Goal: Transaction & Acquisition: Book appointment/travel/reservation

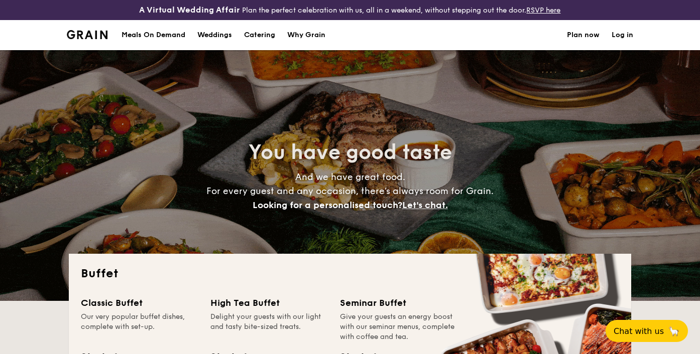
select select
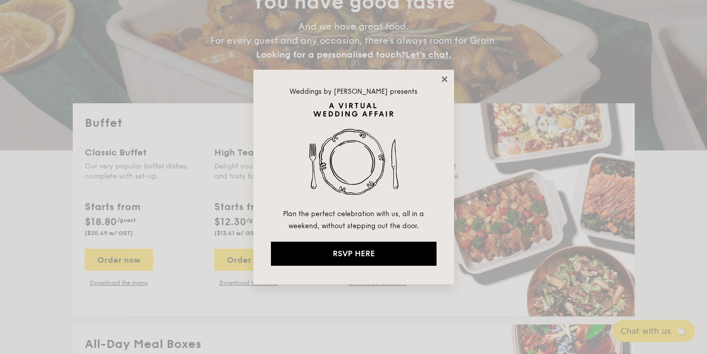
click at [448, 78] on icon at bounding box center [444, 79] width 9 height 9
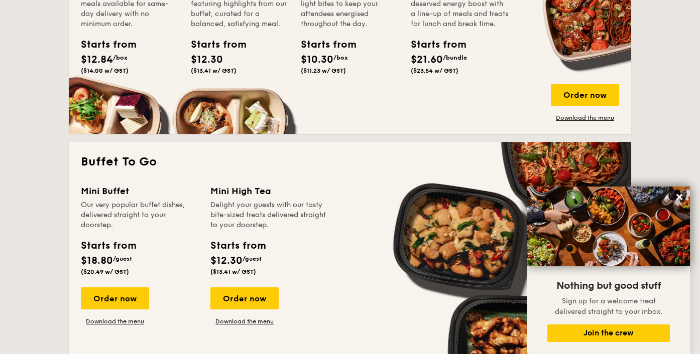
scroll to position [602, 0]
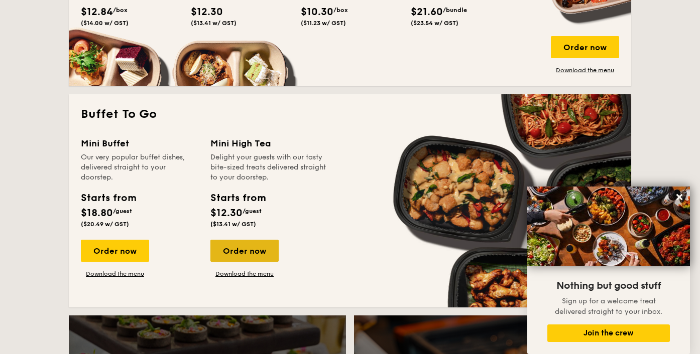
click at [247, 256] on div "Order now" at bounding box center [244, 251] width 68 height 22
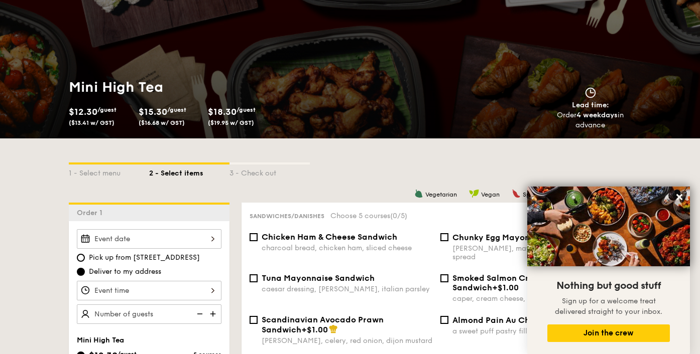
scroll to position [201, 0]
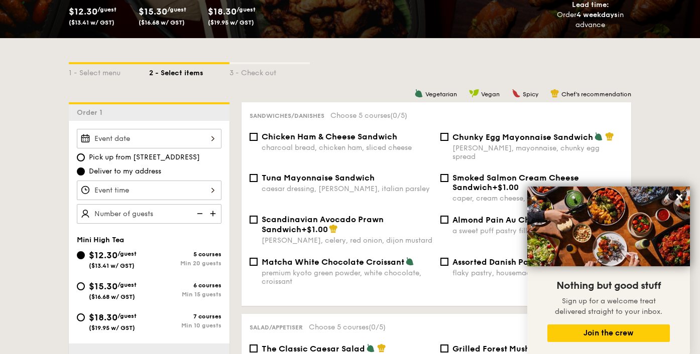
click at [214, 144] on div at bounding box center [149, 139] width 145 height 20
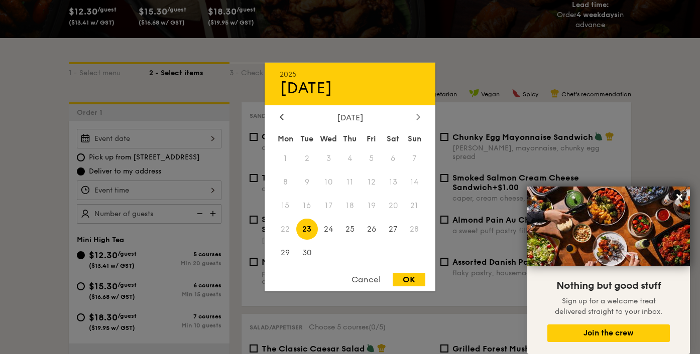
click at [416, 114] on icon at bounding box center [418, 116] width 4 height 7
click at [391, 185] on span "11" at bounding box center [393, 183] width 22 height 22
click at [419, 281] on div "OK" at bounding box center [408, 280] width 33 height 14
type input "[DATE]"
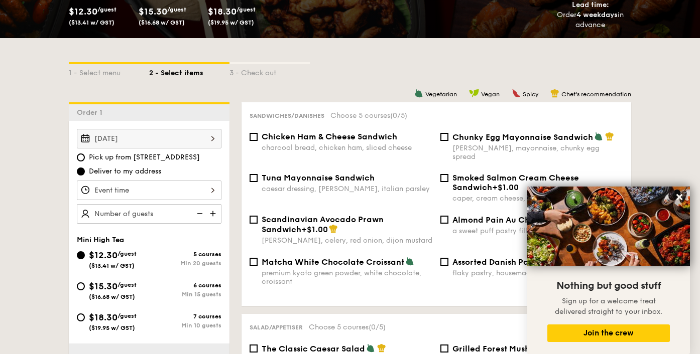
click at [197, 185] on div at bounding box center [149, 191] width 145 height 20
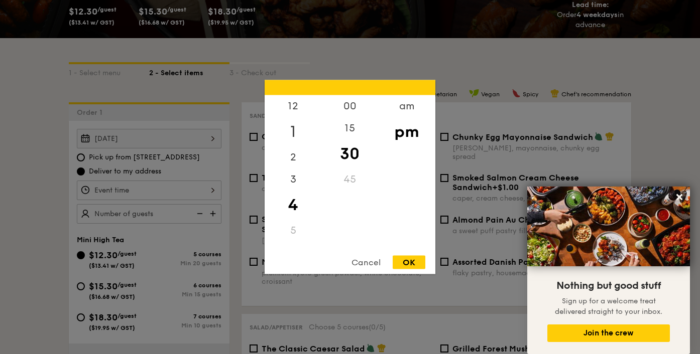
click at [289, 120] on div "1" at bounding box center [293, 131] width 57 height 29
click at [292, 166] on div "2" at bounding box center [293, 161] width 57 height 29
click at [295, 126] on div "1" at bounding box center [293, 131] width 57 height 29
click at [402, 258] on div "OK" at bounding box center [408, 263] width 33 height 14
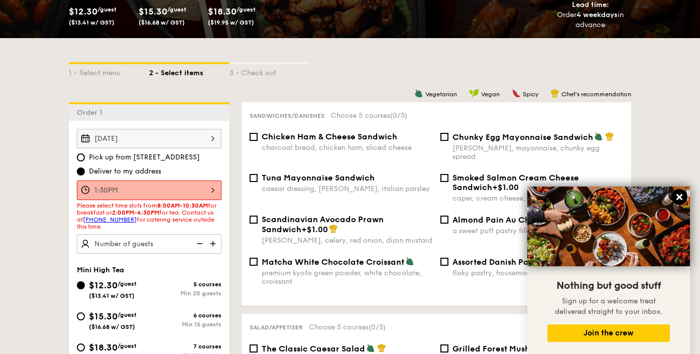
click at [683, 197] on icon at bounding box center [679, 197] width 9 height 9
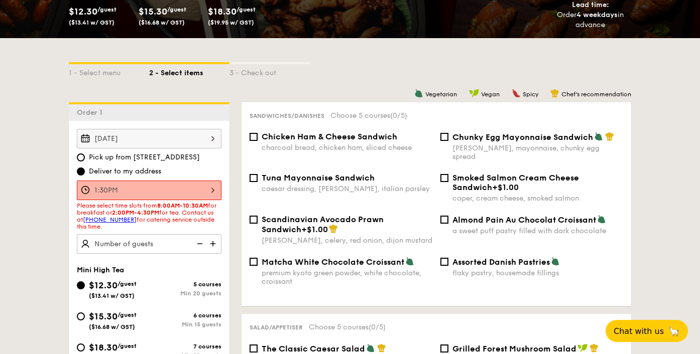
scroll to position [251, 0]
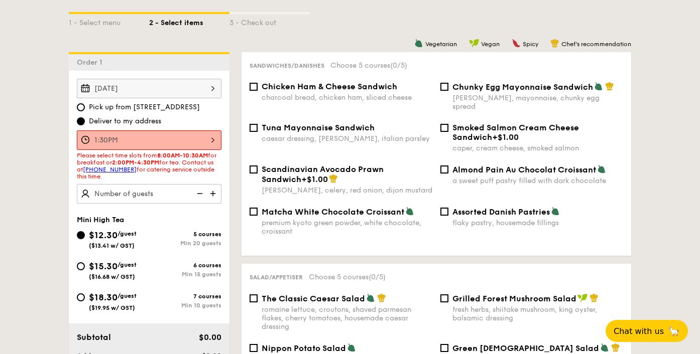
click at [217, 136] on div "1:30PM" at bounding box center [149, 140] width 145 height 20
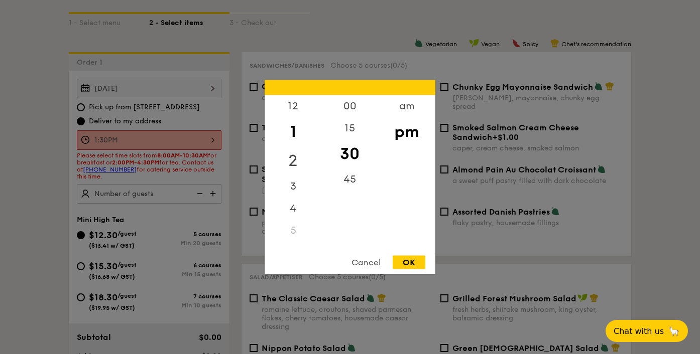
click at [293, 158] on div "2" at bounding box center [293, 161] width 57 height 29
drag, startPoint x: 356, startPoint y: 109, endPoint x: 404, endPoint y: 220, distance: 121.2
click at [356, 109] on div "00" at bounding box center [349, 106] width 57 height 22
click at [419, 260] on div "OK" at bounding box center [408, 263] width 33 height 14
type input "2:00PM"
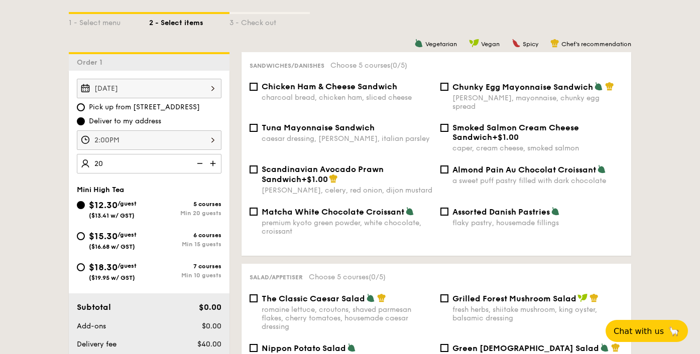
type input "20 guests"
